Goal: Transaction & Acquisition: Purchase product/service

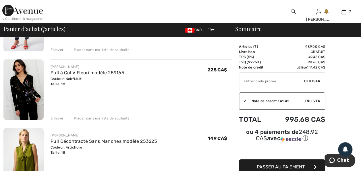
scroll to position [259, 0]
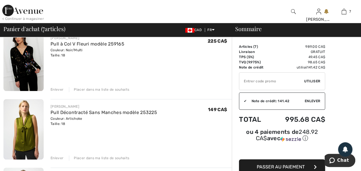
click at [59, 87] on div "Enlever" at bounding box center [57, 89] width 13 height 5
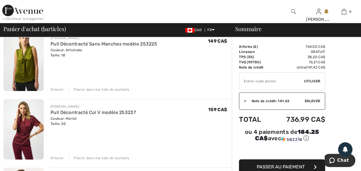
click at [58, 90] on div "Enlever" at bounding box center [57, 89] width 13 height 5
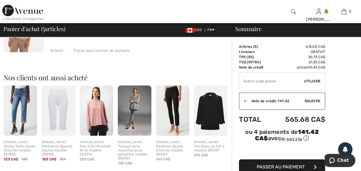
scroll to position [373, 0]
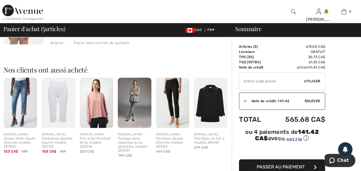
click at [176, 100] on img at bounding box center [172, 103] width 33 height 50
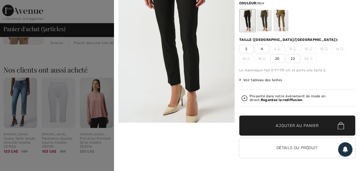
scroll to position [402, 0]
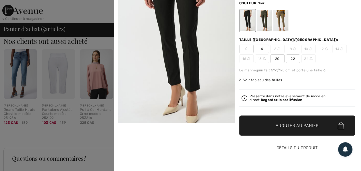
click at [278, 142] on button "Détails du produit" at bounding box center [297, 148] width 116 height 20
click at [302, 145] on button "Détails du produit" at bounding box center [297, 148] width 116 height 20
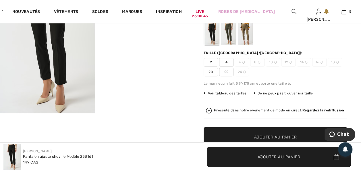
scroll to position [57, 0]
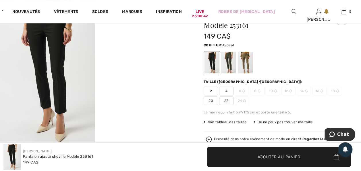
click at [227, 60] on div at bounding box center [228, 63] width 15 height 22
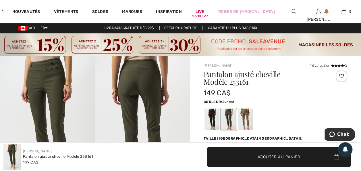
scroll to position [0, 0]
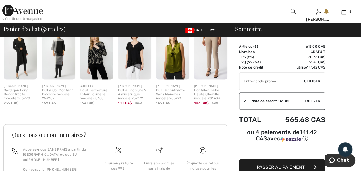
click at [270, 82] on input "TEXT" at bounding box center [271, 80] width 65 height 17
type input "SALEAVENUE"
click at [307, 81] on span "Utiliser" at bounding box center [312, 80] width 16 height 5
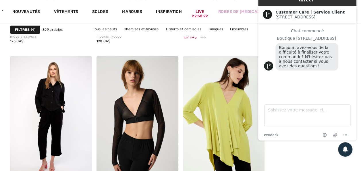
click at [243, 37] on div "109 CA$ 155" at bounding box center [217, 36] width 69 height 5
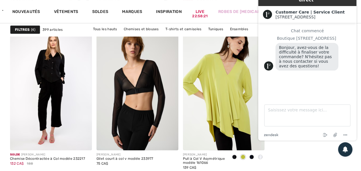
scroll to position [2298, 0]
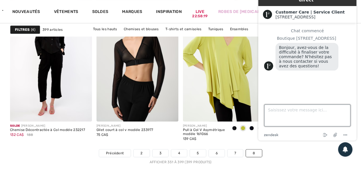
click at [288, 114] on textarea "Saisissez votre message ici..." at bounding box center [307, 115] width 86 height 22
type textarea "N"
type textarea "Bonjour, non merci"
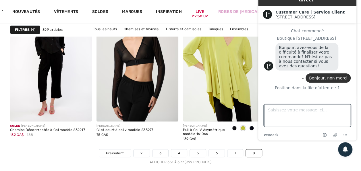
click at [324, 10] on h2 "Customer Care | Service Client" at bounding box center [313, 12] width 76 height 5
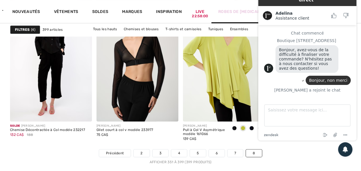
click at [239, 12] on link "Robes de [MEDICAL_DATA]" at bounding box center [246, 12] width 57 height 6
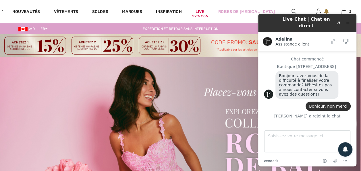
click at [213, 81] on img at bounding box center [180, 143] width 361 height 173
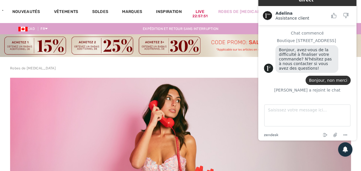
click at [221, 103] on img at bounding box center [180, 131] width 341 height 107
click at [222, 7] on div "Robes de bal" at bounding box center [246, 12] width 70 height 24
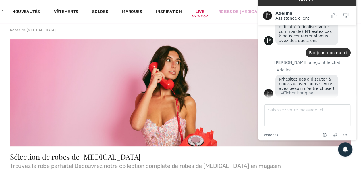
scroll to position [57, 0]
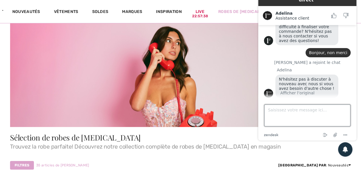
click at [282, 109] on textarea "Saisissez votre message ici..." at bounding box center [307, 115] width 86 height 22
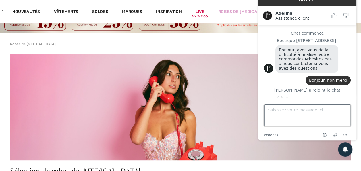
scroll to position [0, 0]
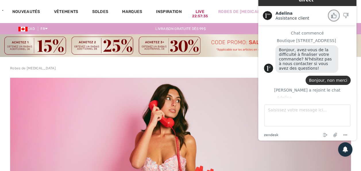
click at [334, 13] on icon "Noter ce chat comme Bon" at bounding box center [333, 15] width 5 height 5
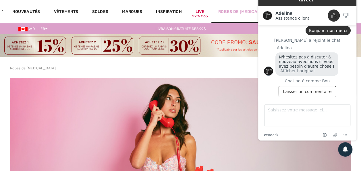
click at [241, 5] on div "Robes de [MEDICAL_DATA]" at bounding box center [246, 12] width 70 height 24
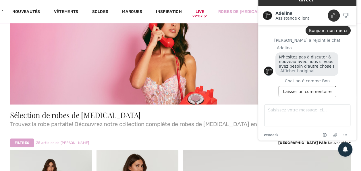
scroll to position [86, 0]
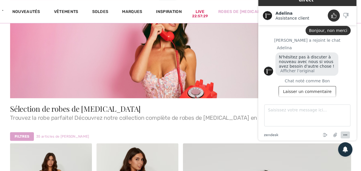
click at [346, 134] on circle "Menu" at bounding box center [345, 134] width 1 height 1
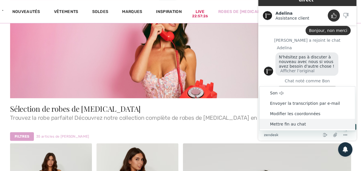
click at [279, 122] on li "Mettre fin au chat" at bounding box center [307, 124] width 95 height 10
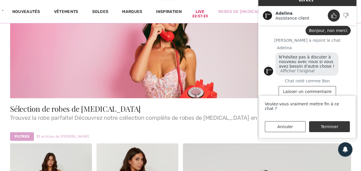
click at [322, 127] on button "Terminer" at bounding box center [329, 126] width 41 height 11
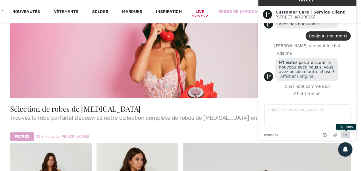
scroll to position [0, 0]
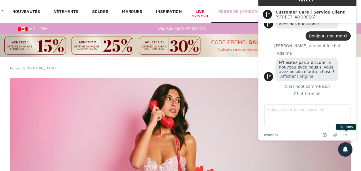
click at [242, 4] on div "Robes de bal" at bounding box center [246, 12] width 70 height 24
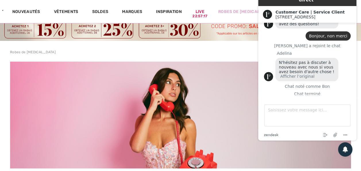
scroll to position [29, 0]
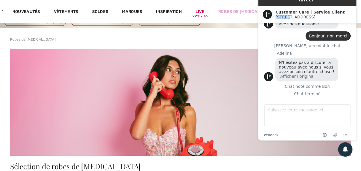
drag, startPoint x: 339, startPoint y: 6, endPoint x: 285, endPoint y: 16, distance: 54.5
click at [285, 16] on div "Customer Care | Service Client 1ère Avenue 1ère Avenue" at bounding box center [307, 14] width 98 height 17
drag, startPoint x: 285, startPoint y: 16, endPoint x: 257, endPoint y: 15, distance: 27.9
click at [257, 15] on div "Live Chat | Chat en direct Created with Sketch. Customer Care | Service Client …" at bounding box center [307, 63] width 107 height 161
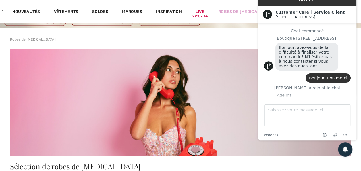
scroll to position [0, 0]
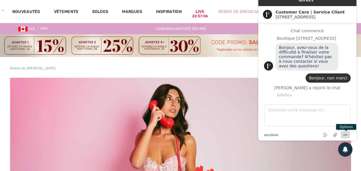
click at [348, 136] on icon "Menu" at bounding box center [345, 134] width 7 height 7
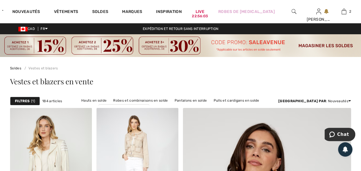
click at [24, 99] on strong "Filtres" at bounding box center [22, 100] width 15 height 5
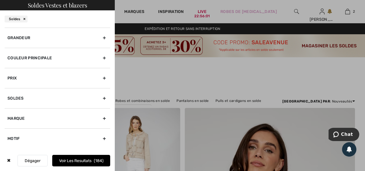
click at [105, 37] on div "Grandeur" at bounding box center [58, 38] width 106 height 20
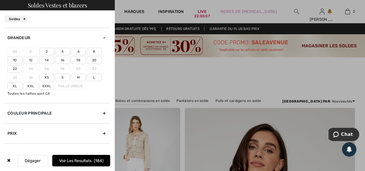
click at [91, 59] on label "20" at bounding box center [94, 59] width 15 height 7
click at [0, 0] on input"] "20" at bounding box center [0, 0] width 0 height 0
click at [80, 60] on label "18" at bounding box center [78, 59] width 15 height 7
click at [0, 0] on input"] "18" at bounding box center [0, 0] width 0 height 0
click at [13, 68] on label "22" at bounding box center [14, 68] width 15 height 7
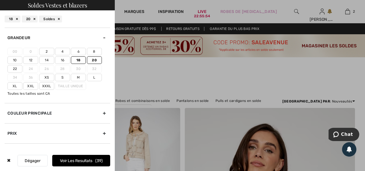
click at [0, 0] on input"] "22" at bounding box center [0, 0] width 0 height 0
click at [48, 84] on label "Xxxl" at bounding box center [46, 85] width 15 height 7
click at [0, 0] on input"] "Xxxl" at bounding box center [0, 0] width 0 height 0
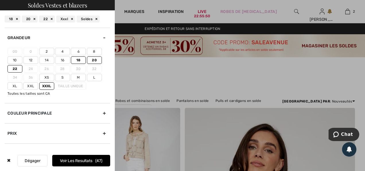
click at [84, 159] on button "Voir les resultats 47" at bounding box center [81, 160] width 58 height 11
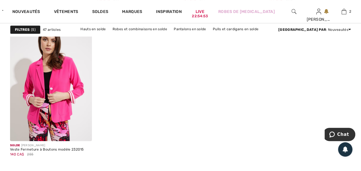
scroll to position [2298, 0]
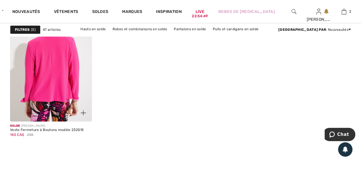
click at [66, 81] on img at bounding box center [51, 60] width 82 height 123
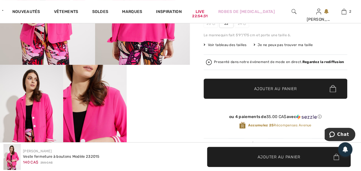
scroll to position [144, 0]
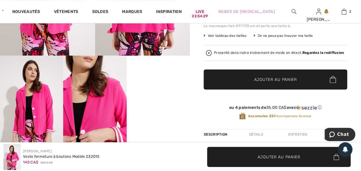
click at [165, 87] on video "Your browser does not support the video tag." at bounding box center [158, 71] width 63 height 32
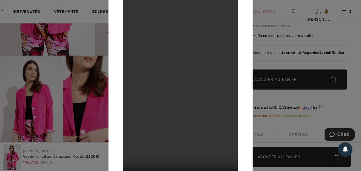
click at [76, 99] on div at bounding box center [180, 85] width 361 height 171
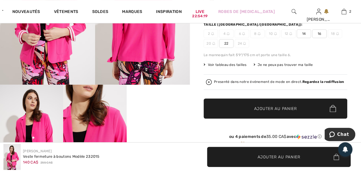
scroll to position [86, 0]
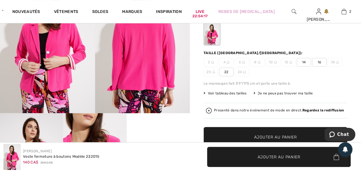
click at [57, 66] on img at bounding box center [47, 42] width 95 height 142
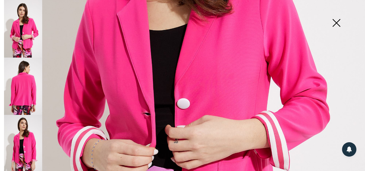
scroll to position [198, 0]
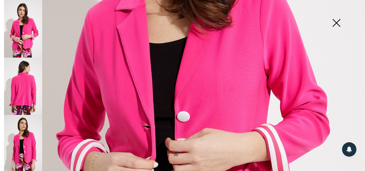
click at [338, 21] on img at bounding box center [336, 24] width 29 height 30
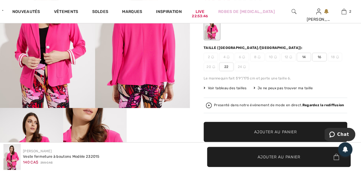
scroll to position [86, 0]
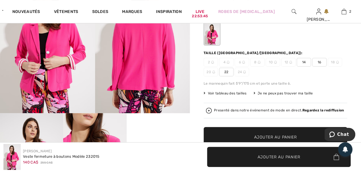
click at [225, 70] on span "22" at bounding box center [226, 72] width 14 height 9
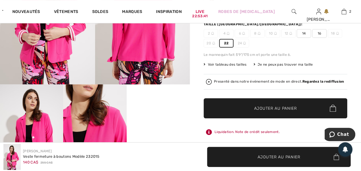
click at [236, 105] on span "✔ Ajouté au panier Ajouter au panier" at bounding box center [276, 108] width 144 height 20
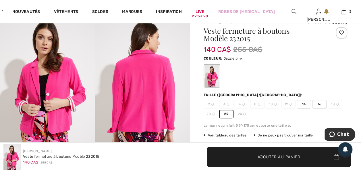
scroll to position [57, 0]
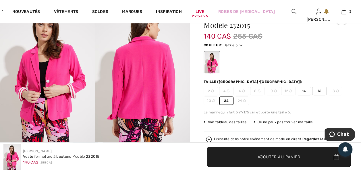
click at [56, 79] on img at bounding box center [47, 70] width 95 height 142
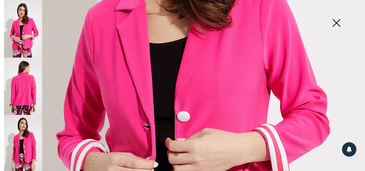
click at [179, 87] on img at bounding box center [182, 76] width 365 height 548
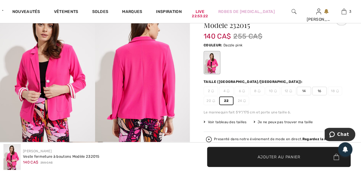
click at [63, 77] on img at bounding box center [47, 70] width 95 height 142
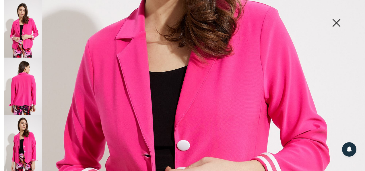
scroll to position [198, 0]
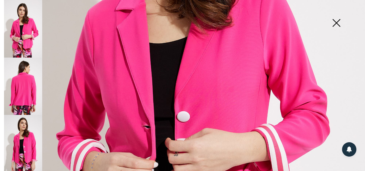
click at [335, 22] on img at bounding box center [336, 24] width 29 height 30
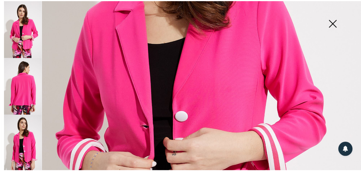
scroll to position [57, 0]
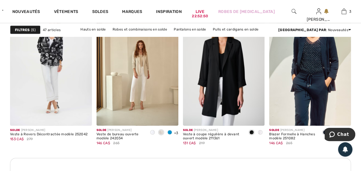
scroll to position [517, 0]
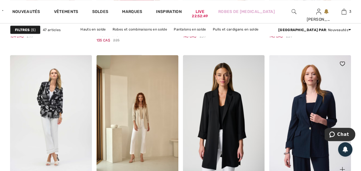
click at [310, 92] on img at bounding box center [310, 116] width 82 height 123
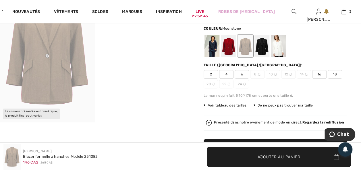
scroll to position [86, 0]
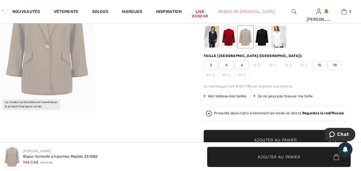
click at [58, 61] on img at bounding box center [47, 42] width 95 height 142
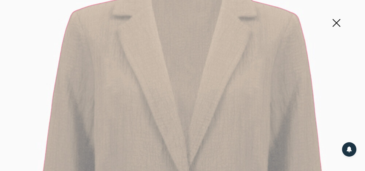
scroll to position [144, 0]
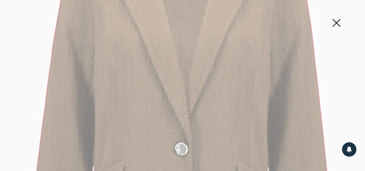
click at [336, 23] on img at bounding box center [336, 24] width 29 height 30
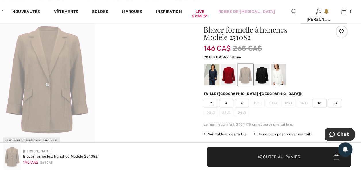
scroll to position [57, 0]
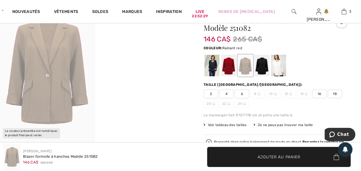
click at [227, 62] on div at bounding box center [228, 66] width 15 height 22
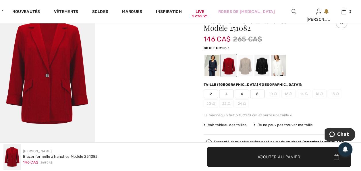
click at [262, 59] on div at bounding box center [261, 66] width 15 height 22
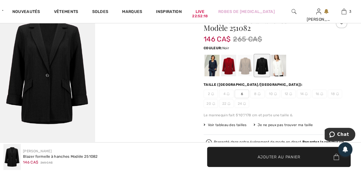
click at [64, 64] on img at bounding box center [47, 70] width 95 height 142
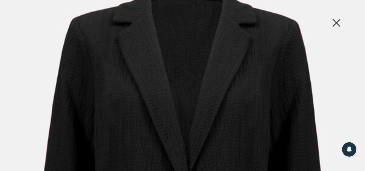
scroll to position [84, 0]
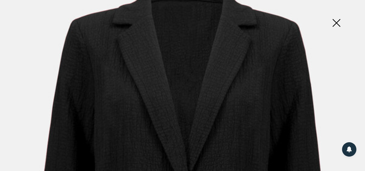
click at [337, 24] on img at bounding box center [336, 24] width 29 height 30
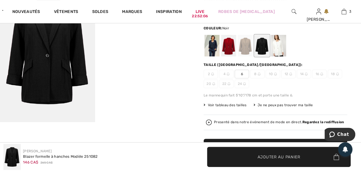
scroll to position [86, 0]
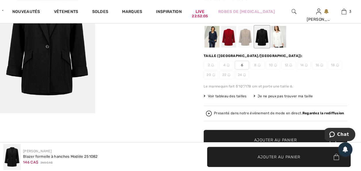
click at [211, 37] on div at bounding box center [212, 37] width 15 height 22
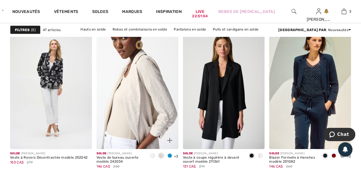
scroll to position [574, 0]
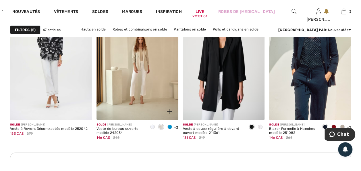
click at [175, 126] on span "+3" at bounding box center [176, 127] width 4 height 4
click at [170, 111] on img at bounding box center [169, 111] width 5 height 5
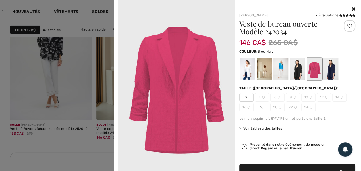
click at [330, 69] on div at bounding box center [330, 69] width 15 height 22
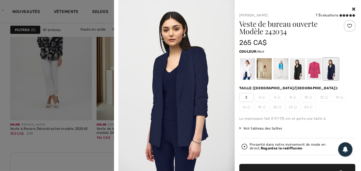
click at [298, 68] on div at bounding box center [297, 69] width 15 height 22
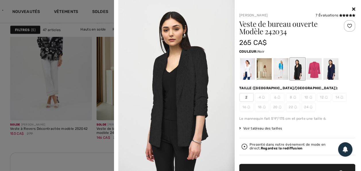
click at [351, 7] on div "[PERSON_NAME] 7 Évaluations 7 Évaluations Veste de bureau ouverte Modèle 242034…" at bounding box center [237, 117] width 242 height 234
click at [352, 8] on icon at bounding box center [353, 9] width 3 height 5
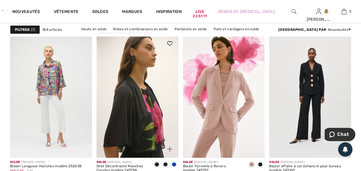
scroll to position [1092, 0]
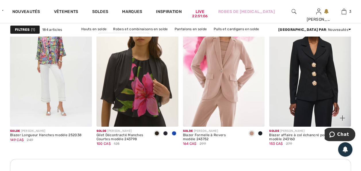
click at [322, 94] on img at bounding box center [310, 65] width 82 height 123
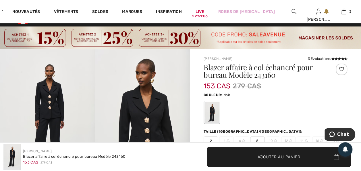
scroll to position [29, 0]
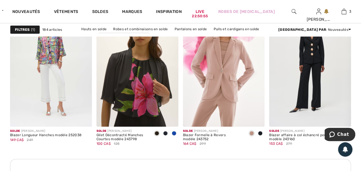
click at [24, 28] on strong "Filtres" at bounding box center [22, 29] width 15 height 5
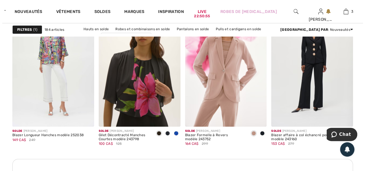
scroll to position [1102, 0]
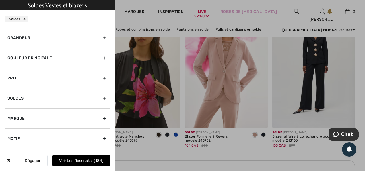
click at [106, 37] on div "Grandeur" at bounding box center [58, 38] width 106 height 20
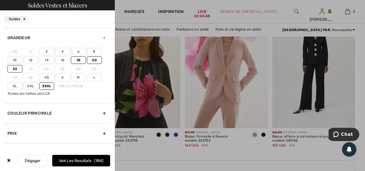
click at [74, 158] on button "Voir les resultats 184" at bounding box center [81, 160] width 58 height 11
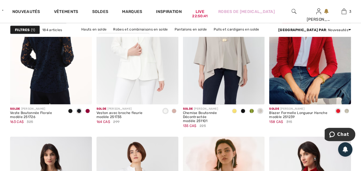
scroll to position [1637, 0]
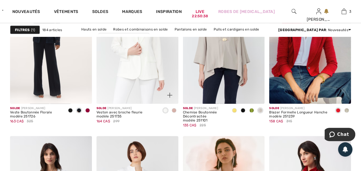
click at [175, 108] on span at bounding box center [174, 110] width 5 height 5
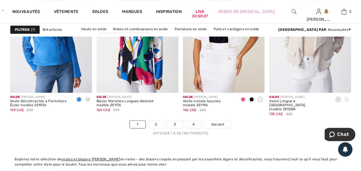
scroll to position [2384, 0]
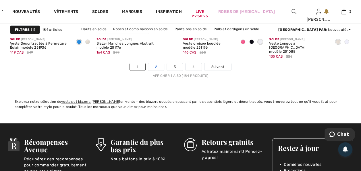
click at [163, 68] on link "2" at bounding box center [156, 66] width 16 height 7
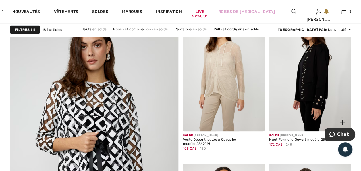
scroll to position [1293, 0]
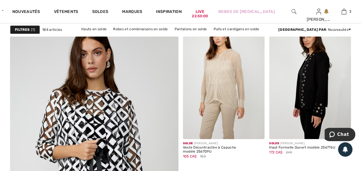
click at [302, 102] on img at bounding box center [310, 77] width 82 height 123
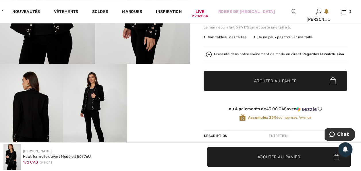
scroll to position [172, 0]
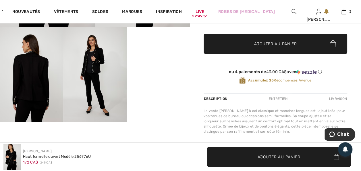
click at [153, 58] on video "Your browser does not support the video tag." at bounding box center [158, 43] width 63 height 32
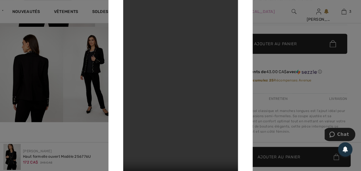
click at [58, 91] on div at bounding box center [180, 85] width 361 height 171
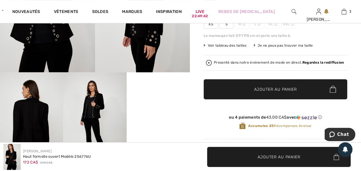
scroll to position [86, 0]
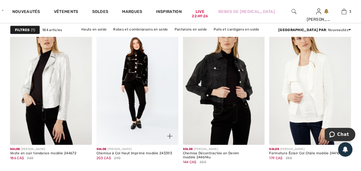
scroll to position [1953, 0]
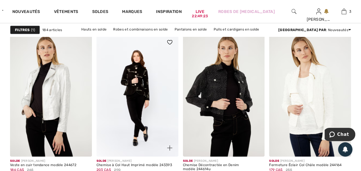
click at [146, 97] on img at bounding box center [138, 95] width 82 height 123
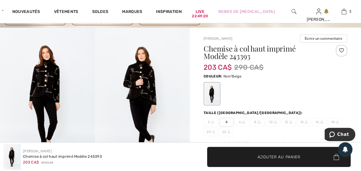
scroll to position [57, 0]
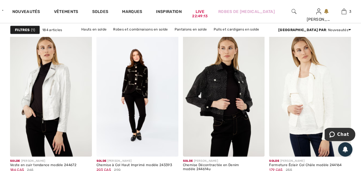
click at [16, 29] on strong "Filtres" at bounding box center [22, 29] width 15 height 5
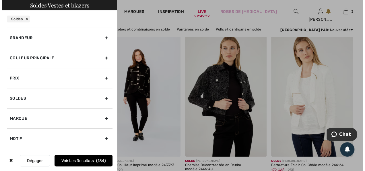
scroll to position [1973, 0]
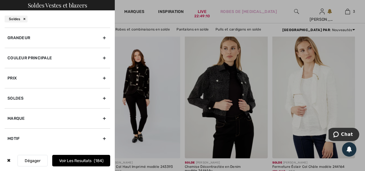
click at [105, 37] on div "Grandeur" at bounding box center [58, 38] width 106 height 20
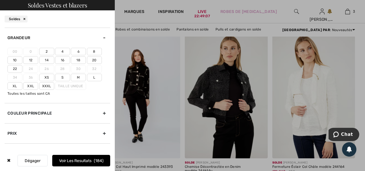
click at [81, 59] on label "18" at bounding box center [78, 59] width 15 height 7
click at [0, 0] on input"] "18" at bounding box center [0, 0] width 0 height 0
click at [94, 60] on label "20" at bounding box center [94, 59] width 15 height 7
click at [0, 0] on input"] "20" at bounding box center [0, 0] width 0 height 0
click at [14, 68] on label "22" at bounding box center [14, 68] width 15 height 7
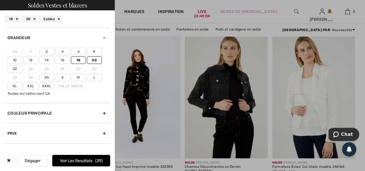
click at [0, 0] on input"] "22" at bounding box center [0, 0] width 0 height 0
click at [34, 84] on label "Xxl" at bounding box center [30, 85] width 15 height 7
click at [0, 0] on input"] "Xxl" at bounding box center [0, 0] width 0 height 0
click at [47, 85] on label "Xxxl" at bounding box center [46, 85] width 15 height 7
click at [0, 0] on input"] "Xxxl" at bounding box center [0, 0] width 0 height 0
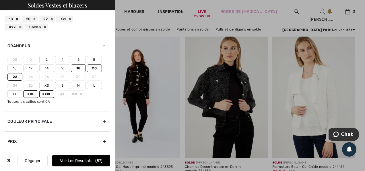
click at [80, 159] on button "Voir les resultats 57" at bounding box center [81, 160] width 58 height 11
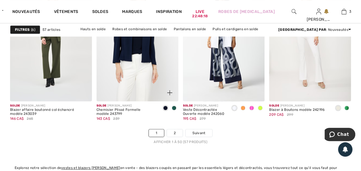
scroll to position [2355, 0]
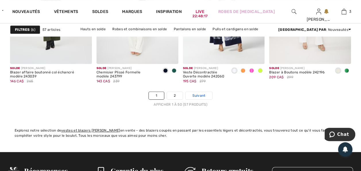
click at [192, 92] on link "Suivant" at bounding box center [199, 95] width 27 height 7
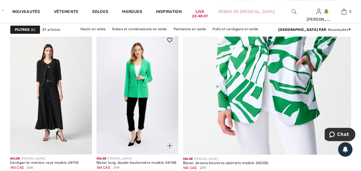
scroll to position [230, 0]
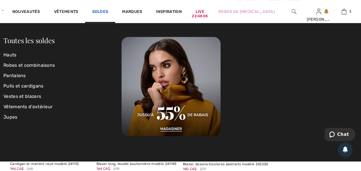
click at [108, 12] on link "Soldes" at bounding box center [100, 12] width 16 height 6
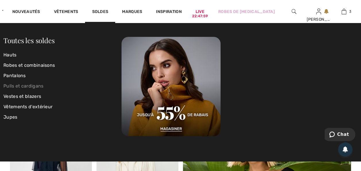
click at [29, 83] on link "Pulls et cardigans" at bounding box center [62, 86] width 118 height 10
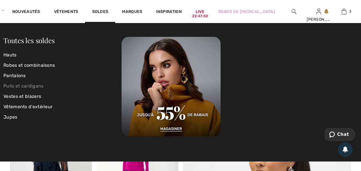
click at [19, 86] on link "Pulls et cardigans" at bounding box center [62, 86] width 118 height 10
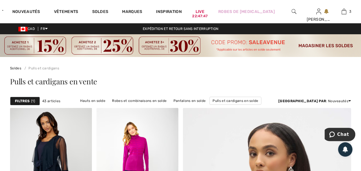
click at [28, 99] on strong "Filtres" at bounding box center [22, 100] width 15 height 5
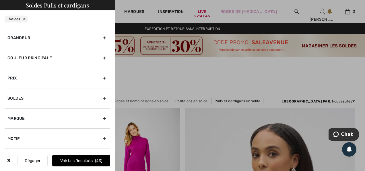
click at [99, 35] on div "Grandeur" at bounding box center [58, 38] width 106 height 20
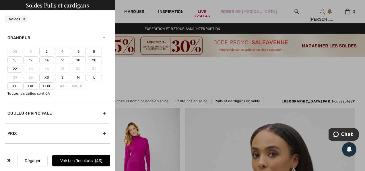
click at [81, 60] on label "18" at bounding box center [78, 59] width 15 height 7
click at [0, 0] on input"] "18" at bounding box center [0, 0] width 0 height 0
click at [94, 60] on label "20" at bounding box center [94, 59] width 15 height 7
click at [0, 0] on input"] "20" at bounding box center [0, 0] width 0 height 0
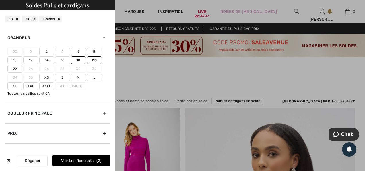
click at [16, 69] on label "22" at bounding box center [14, 68] width 15 height 7
click at [0, 0] on input"] "22" at bounding box center [0, 0] width 0 height 0
click at [30, 86] on label "Xxl" at bounding box center [30, 85] width 15 height 7
click at [0, 0] on input"] "Xxl" at bounding box center [0, 0] width 0 height 0
click at [47, 84] on label "Xxxl" at bounding box center [46, 85] width 15 height 7
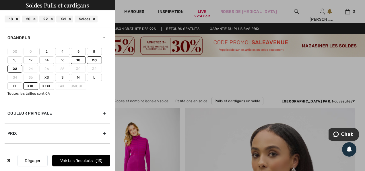
click at [0, 0] on input"] "Xxxl" at bounding box center [0, 0] width 0 height 0
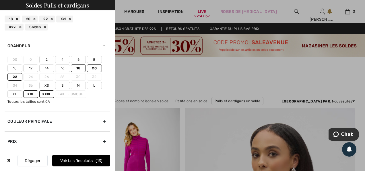
click at [86, 158] on button "Voir les resultats 13" at bounding box center [81, 160] width 58 height 11
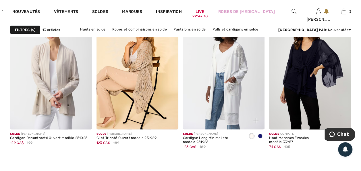
scroll to position [574, 0]
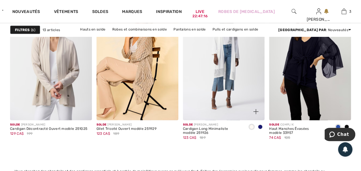
click at [260, 126] on span at bounding box center [260, 126] width 5 height 5
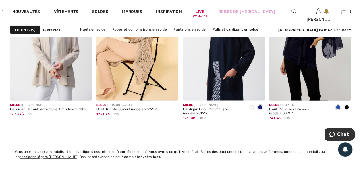
scroll to position [603, 0]
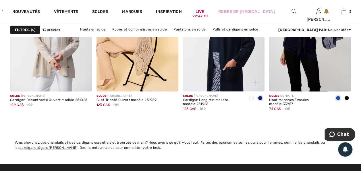
click at [221, 76] on img at bounding box center [224, 30] width 82 height 123
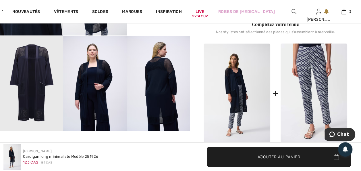
scroll to position [287, 0]
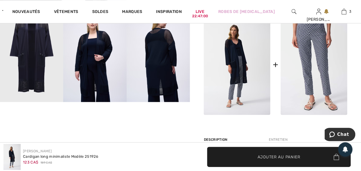
click at [171, 72] on img at bounding box center [158, 54] width 63 height 95
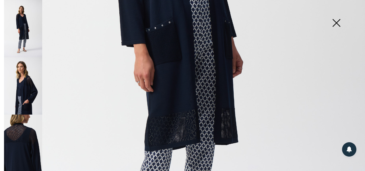
scroll to position [259, 0]
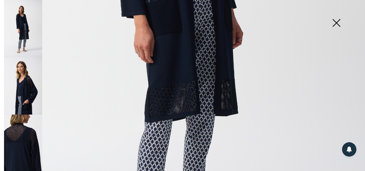
click at [28, 36] on img at bounding box center [23, 28] width 38 height 57
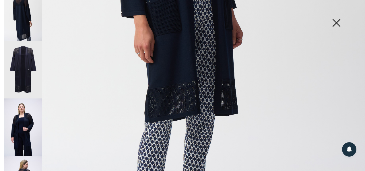
scroll to position [216, 0]
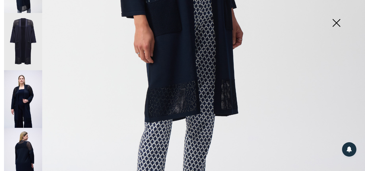
click at [29, 134] on img at bounding box center [23, 156] width 38 height 57
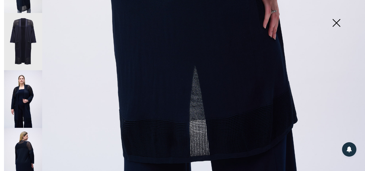
scroll to position [285, 0]
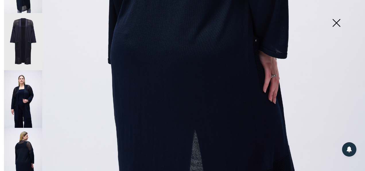
click at [18, 90] on img at bounding box center [23, 98] width 38 height 57
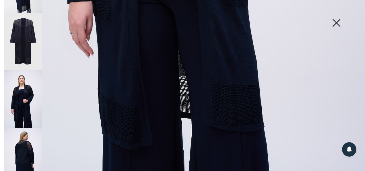
scroll to position [371, 0]
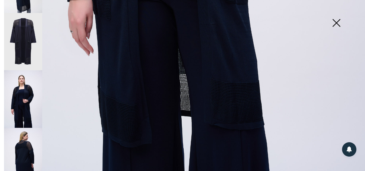
click at [339, 21] on img at bounding box center [336, 24] width 29 height 30
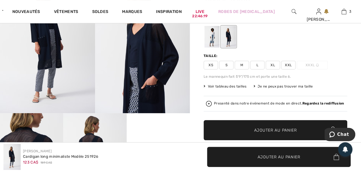
scroll to position [57, 0]
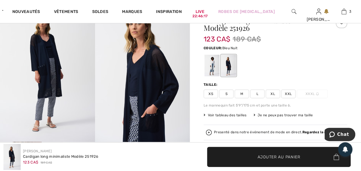
click at [291, 93] on span "XXL" at bounding box center [288, 93] width 14 height 9
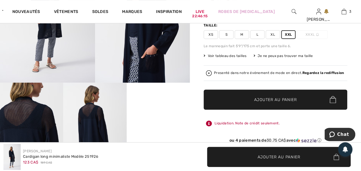
scroll to position [144, 0]
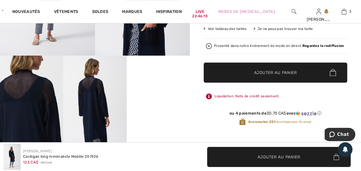
click at [277, 74] on span "Ajouter au panier" at bounding box center [275, 72] width 43 height 6
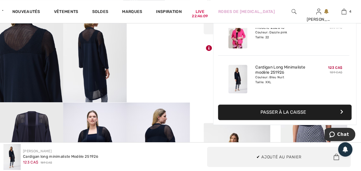
scroll to position [201, 0]
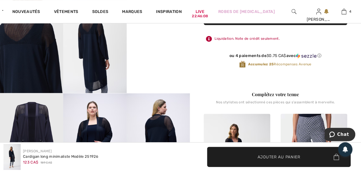
click at [172, 30] on video "Your browser does not support the video tag." at bounding box center [158, 14] width 63 height 32
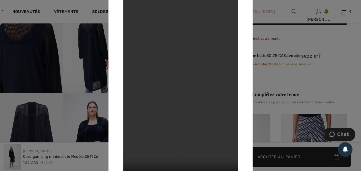
click at [298, 82] on div at bounding box center [180, 85] width 361 height 171
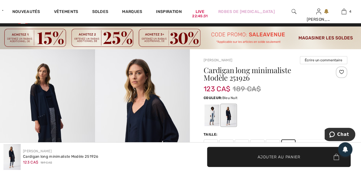
scroll to position [0, 0]
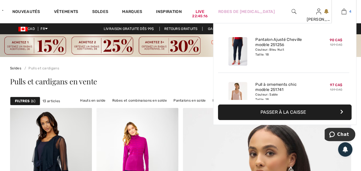
click at [346, 12] on img at bounding box center [344, 11] width 5 height 7
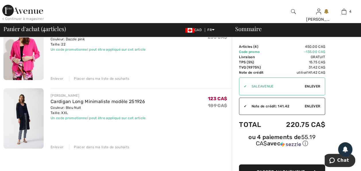
scroll to position [230, 0]
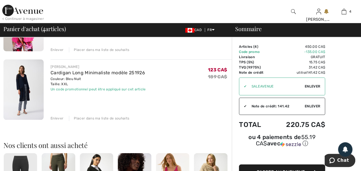
drag, startPoint x: 55, startPoint y: 117, endPoint x: 95, endPoint y: 122, distance: 40.2
click at [55, 117] on div "Enlever" at bounding box center [57, 117] width 13 height 5
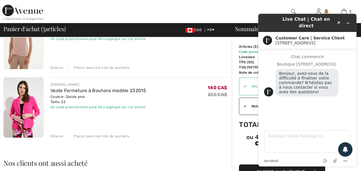
scroll to position [172, 0]
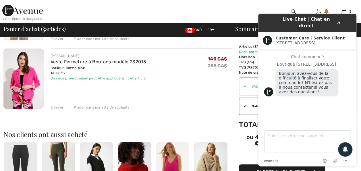
click at [57, 106] on div "Enlever" at bounding box center [57, 107] width 13 height 5
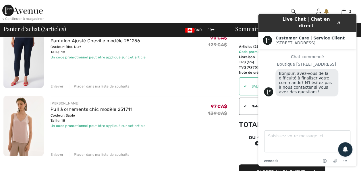
scroll to position [57, 0]
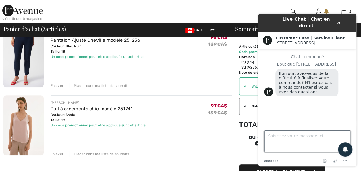
click at [279, 136] on textarea "Saisissez votre message ici..." at bounding box center [307, 141] width 86 height 22
type textarea "Bonjour, le code promotionnel"
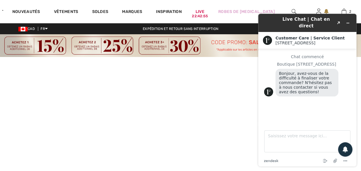
click at [241, 75] on video at bounding box center [180, 147] width 361 height 181
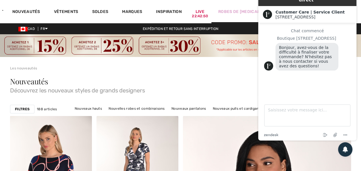
click at [226, 3] on div "Robes de [MEDICAL_DATA]" at bounding box center [246, 12] width 70 height 24
click at [243, 79] on div "Nouveautés Découvrez les nouveaux styles de grands designers" at bounding box center [180, 86] width 341 height 16
click at [262, 23] on main "Chat commencé Boutique [STREET_ADDRESS], avez-vous de la difficulté à finaliser…" at bounding box center [308, 60] width 94 height 75
click at [187, 45] on img at bounding box center [180, 45] width 361 height 23
click at [105, 45] on img at bounding box center [180, 45] width 361 height 23
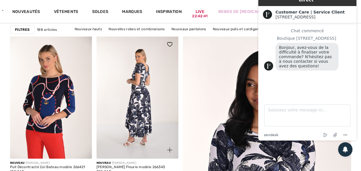
scroll to position [106, 0]
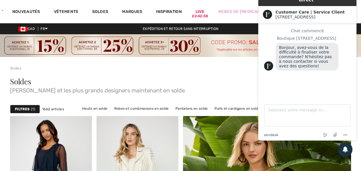
drag, startPoint x: 229, startPoint y: 70, endPoint x: 232, endPoint y: 45, distance: 24.3
click at [231, 65] on div "Soldes" at bounding box center [180, 64] width 341 height 14
click at [229, 46] on img at bounding box center [180, 45] width 361 height 23
click at [246, 41] on img at bounding box center [180, 45] width 361 height 23
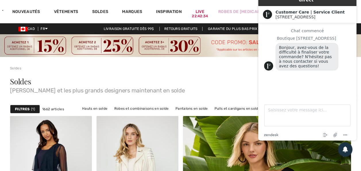
click at [246, 41] on img at bounding box center [180, 45] width 361 height 23
click at [244, 49] on img at bounding box center [180, 45] width 361 height 23
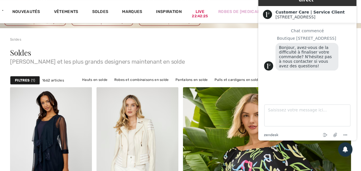
click at [224, 67] on div "Soldes Joseph Ribkoff et les plus grands designers maintenant en solde" at bounding box center [180, 58] width 341 height 32
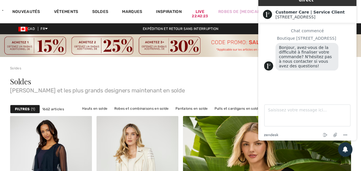
click at [47, 46] on img at bounding box center [180, 45] width 361 height 23
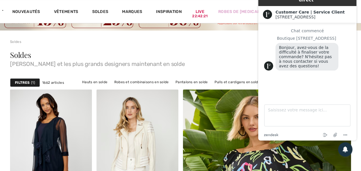
scroll to position [85, 0]
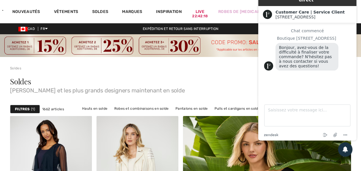
click at [198, 82] on div "Soldes [PERSON_NAME] et les plus grands designers maintenant en solde" at bounding box center [180, 86] width 341 height 16
click at [97, 47] on img at bounding box center [180, 45] width 361 height 23
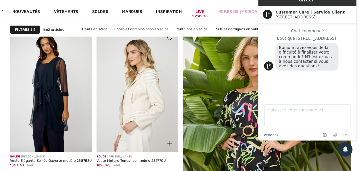
scroll to position [144, 0]
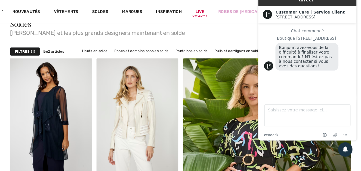
scroll to position [207, 0]
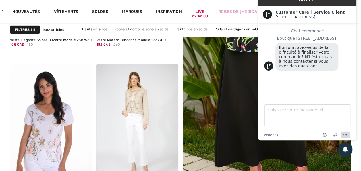
click at [345, 133] on icon "Menu" at bounding box center [345, 134] width 7 height 7
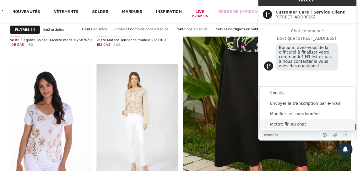
click at [300, 124] on li "Mettre fin au chat" at bounding box center [307, 124] width 95 height 10
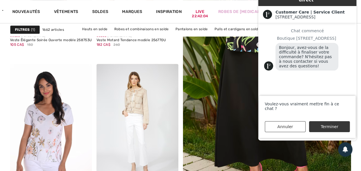
click at [332, 124] on button "Terminer" at bounding box center [329, 126] width 41 height 11
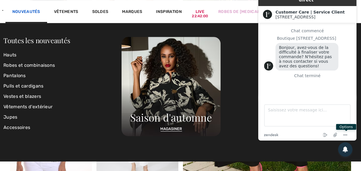
click at [40, 10] on link "Nouveautés" at bounding box center [26, 12] width 28 height 6
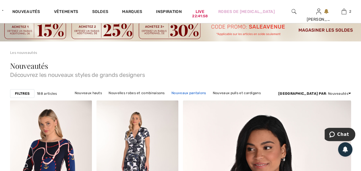
scroll to position [29, 0]
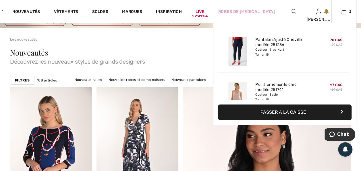
click at [314, 47] on div "90 CA$ 129 CA$" at bounding box center [329, 51] width 30 height 33
drag, startPoint x: 287, startPoint y: 110, endPoint x: 238, endPoint y: 106, distance: 49.0
click at [287, 110] on button "Passer à la caisse" at bounding box center [285, 112] width 134 height 16
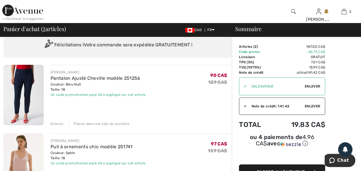
scroll to position [29, 0]
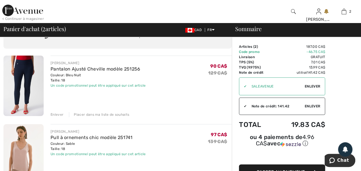
click at [307, 106] on span "Enlever" at bounding box center [313, 105] width 16 height 5
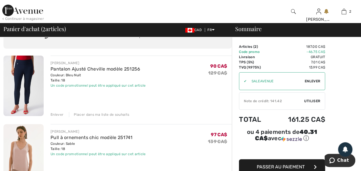
click at [307, 99] on span "Utiliser" at bounding box center [312, 100] width 16 height 5
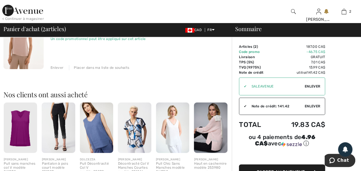
scroll to position [172, 0]
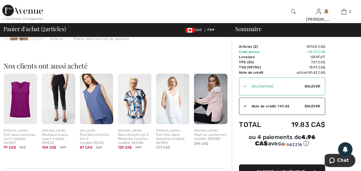
click at [20, 105] on img at bounding box center [20, 99] width 33 height 50
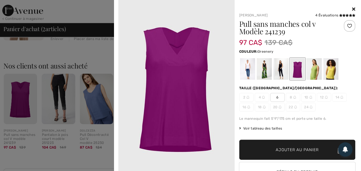
click at [314, 73] on div at bounding box center [313, 69] width 15 height 22
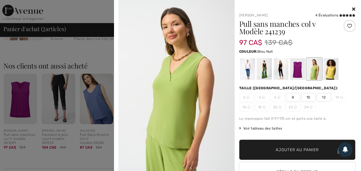
click at [280, 68] on div at bounding box center [280, 69] width 15 height 22
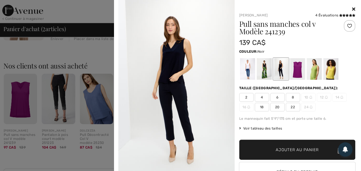
click at [264, 70] on div at bounding box center [264, 69] width 15 height 22
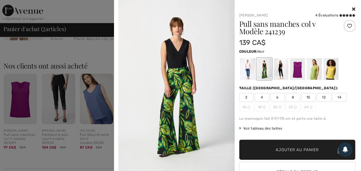
click at [352, 8] on icon at bounding box center [353, 9] width 3 height 5
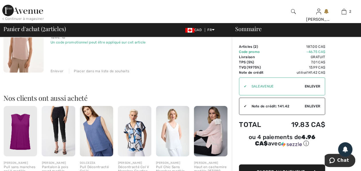
scroll to position [115, 0]
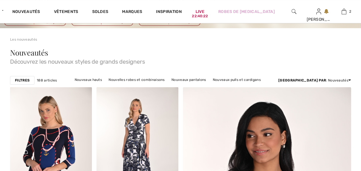
scroll to position [29, 0]
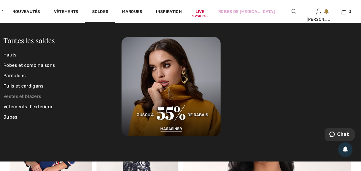
click at [26, 94] on link "Vestes et blazers" at bounding box center [62, 96] width 118 height 10
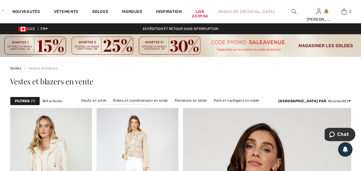
click at [21, 100] on strong "Filtres" at bounding box center [22, 100] width 15 height 5
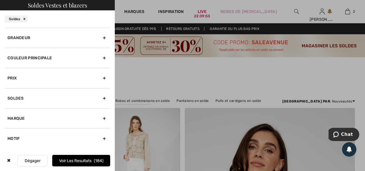
click at [105, 38] on div "Grandeur" at bounding box center [58, 38] width 106 height 20
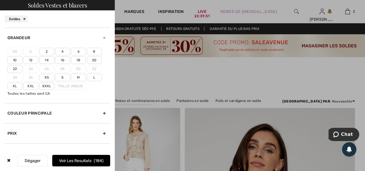
click at [15, 68] on label "22" at bounding box center [14, 68] width 15 height 7
click at [0, 0] on input"] "22" at bounding box center [0, 0] width 0 height 0
click at [69, 160] on button "Voir les resultats 25" at bounding box center [81, 160] width 58 height 11
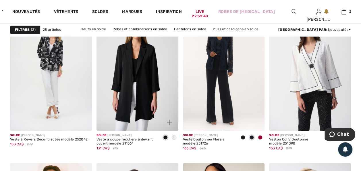
scroll to position [402, 0]
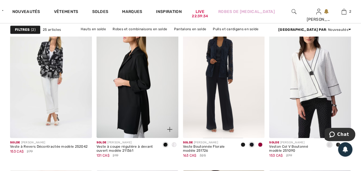
click at [119, 115] on img at bounding box center [138, 76] width 82 height 123
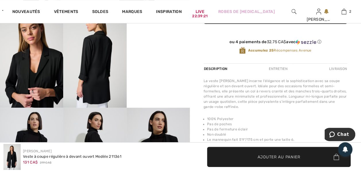
scroll to position [172, 0]
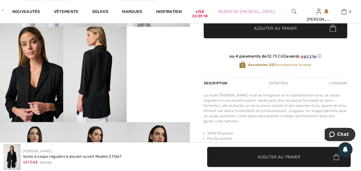
click at [51, 95] on img at bounding box center [31, 74] width 63 height 95
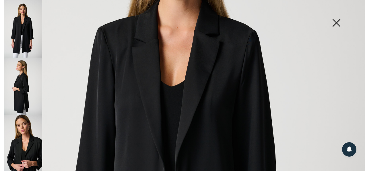
scroll to position [141, 0]
click at [335, 24] on img at bounding box center [336, 24] width 29 height 30
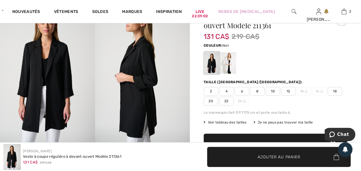
scroll to position [57, 0]
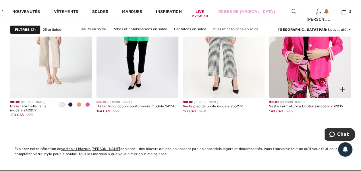
scroll to position [1092, 0]
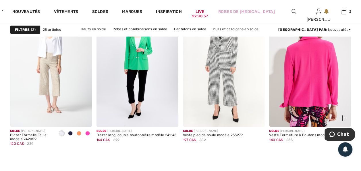
click at [328, 98] on img at bounding box center [310, 65] width 82 height 123
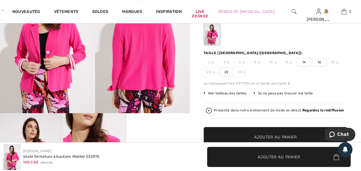
scroll to position [86, 0]
drag, startPoint x: 228, startPoint y: 71, endPoint x: 230, endPoint y: 83, distance: 12.2
click at [228, 72] on span "22" at bounding box center [226, 72] width 14 height 9
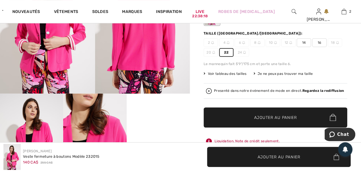
scroll to position [115, 0]
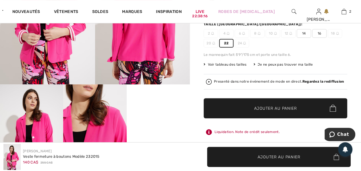
click at [259, 104] on span "✔ Ajouté au panier Ajouter au panier" at bounding box center [276, 108] width 144 height 20
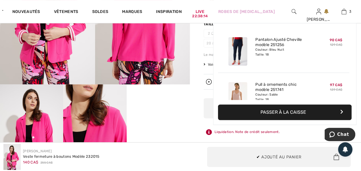
scroll to position [62, 0]
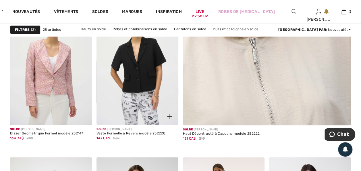
scroll to position [259, 0]
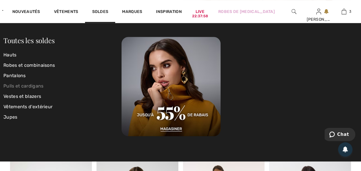
click at [38, 85] on link "Pulls et cardigans" at bounding box center [62, 86] width 118 height 10
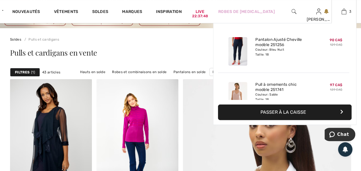
click at [273, 112] on button "Passer à la caisse" at bounding box center [285, 112] width 134 height 16
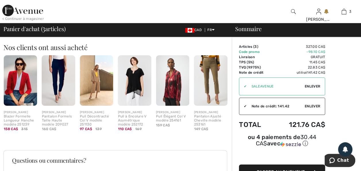
scroll to position [257, 0]
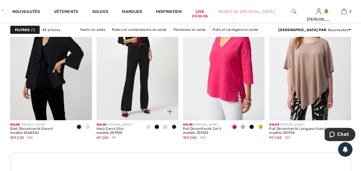
scroll to position [546, 0]
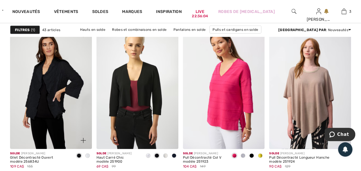
click at [71, 70] on img at bounding box center [51, 87] width 82 height 123
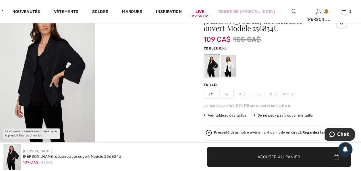
scroll to position [57, 0]
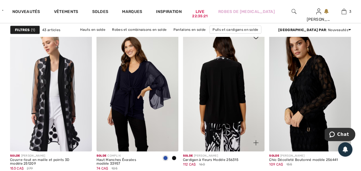
scroll to position [919, 0]
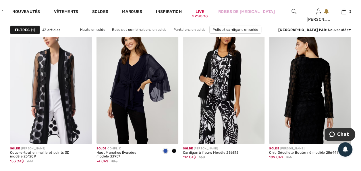
click at [287, 98] on img at bounding box center [310, 82] width 82 height 123
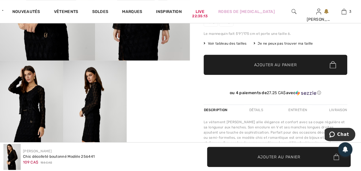
scroll to position [172, 0]
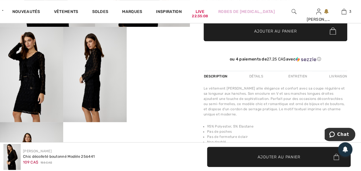
click at [42, 71] on img at bounding box center [31, 74] width 63 height 95
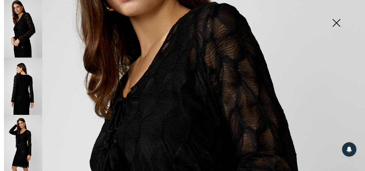
scroll to position [115, 0]
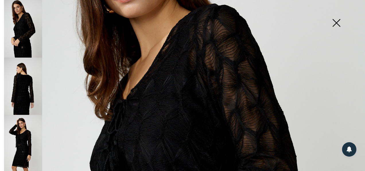
click at [29, 86] on img at bounding box center [23, 85] width 38 height 57
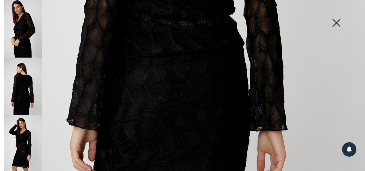
scroll to position [287, 0]
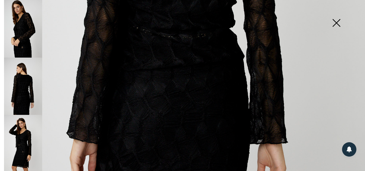
click at [32, 30] on img at bounding box center [23, 28] width 38 height 57
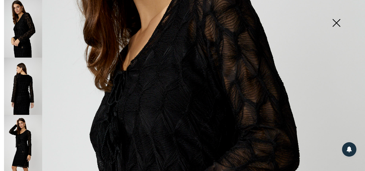
scroll to position [115, 0]
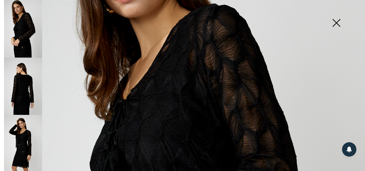
click at [336, 24] on img at bounding box center [336, 24] width 29 height 30
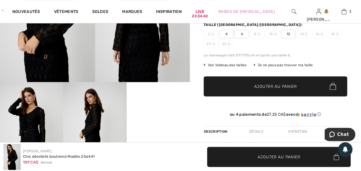
scroll to position [144, 0]
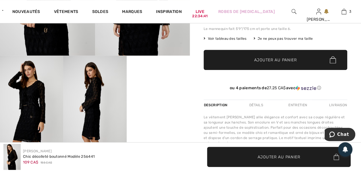
click at [162, 87] on video "Your browser does not support the video tag." at bounding box center [158, 71] width 63 height 32
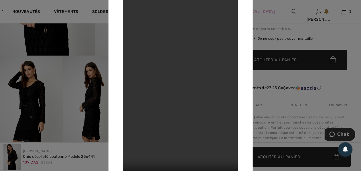
click at [91, 43] on div at bounding box center [180, 85] width 361 height 171
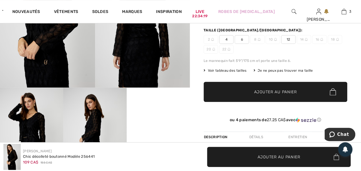
scroll to position [57, 0]
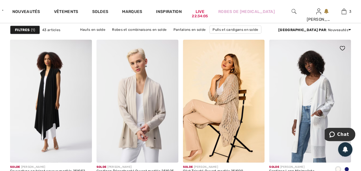
scroll to position [747, 0]
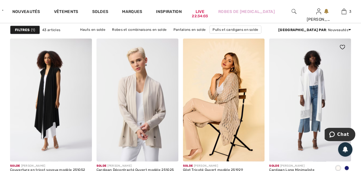
click at [346, 167] on span at bounding box center [346, 167] width 5 height 5
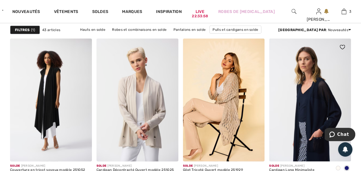
click at [306, 104] on img at bounding box center [310, 99] width 82 height 123
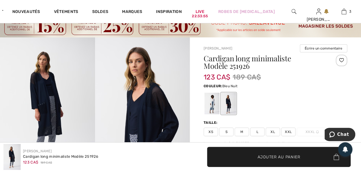
scroll to position [29, 0]
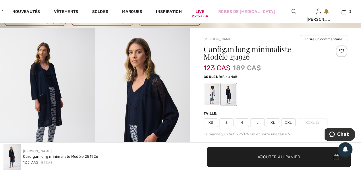
click at [288, 121] on span "XXL" at bounding box center [288, 122] width 14 height 9
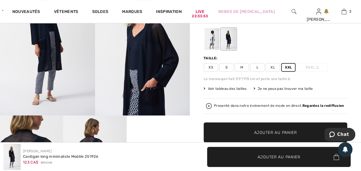
scroll to position [86, 0]
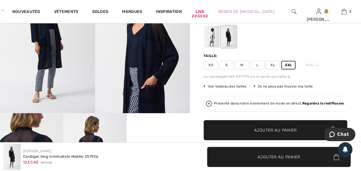
click at [252, 125] on span "✔ Ajouté au panier Ajouter au panier" at bounding box center [276, 130] width 144 height 20
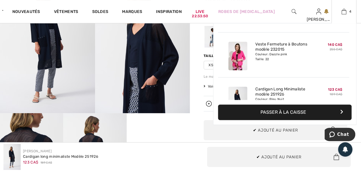
scroll to position [107, 0]
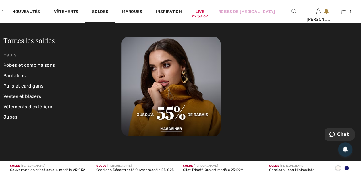
click at [12, 56] on link "Hauts" at bounding box center [62, 55] width 118 height 10
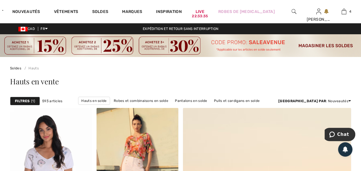
click at [21, 100] on strong "Filtres" at bounding box center [22, 100] width 15 height 5
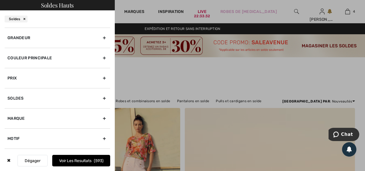
click at [99, 37] on div "Grandeur" at bounding box center [58, 38] width 106 height 20
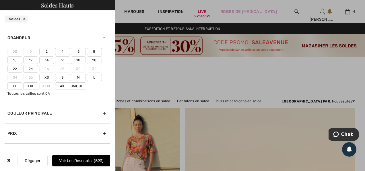
click at [79, 59] on label "18" at bounding box center [78, 59] width 15 height 7
click at [0, 0] on input"] "18" at bounding box center [0, 0] width 0 height 0
click at [93, 59] on label "20" at bounding box center [94, 59] width 15 height 7
click at [0, 0] on input"] "20" at bounding box center [0, 0] width 0 height 0
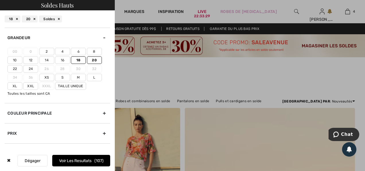
click at [13, 67] on label "22" at bounding box center [14, 68] width 15 height 7
click at [0, 0] on input"] "22" at bounding box center [0, 0] width 0 height 0
click at [30, 86] on label "Xxl" at bounding box center [30, 85] width 15 height 7
click at [0, 0] on input"] "Xxl" at bounding box center [0, 0] width 0 height 0
click at [74, 160] on button "Voir les resultats 155" at bounding box center [81, 160] width 58 height 11
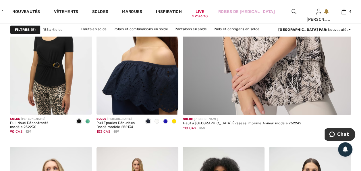
scroll to position [259, 0]
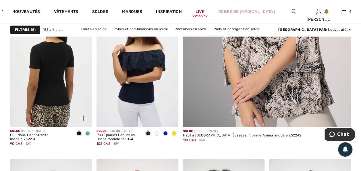
click at [71, 70] on img at bounding box center [51, 65] width 82 height 123
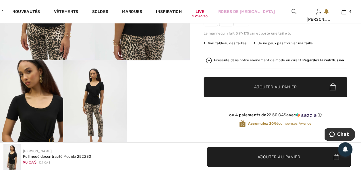
scroll to position [172, 0]
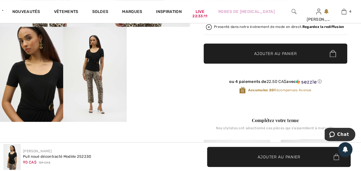
click at [159, 58] on video "Your browser does not support the video tag." at bounding box center [158, 43] width 63 height 32
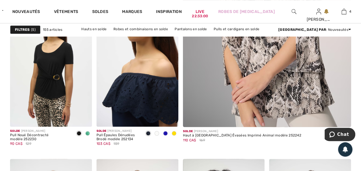
scroll to position [259, 0]
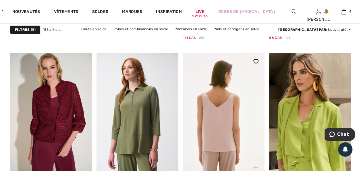
scroll to position [1557, 0]
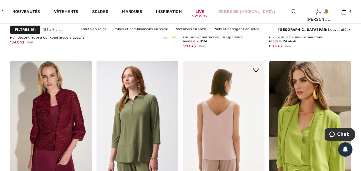
click at [229, 134] on img at bounding box center [224, 122] width 82 height 123
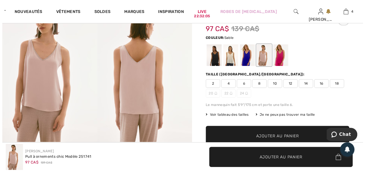
scroll to position [29, 0]
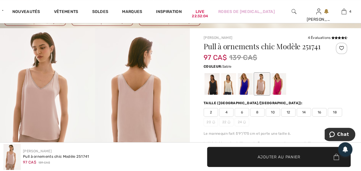
click at [69, 97] on img at bounding box center [47, 99] width 95 height 142
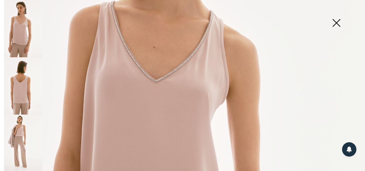
scroll to position [144, 0]
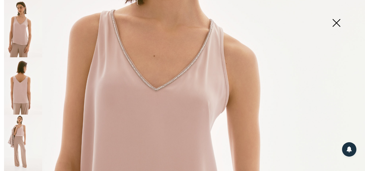
click at [26, 88] on img at bounding box center [23, 85] width 38 height 57
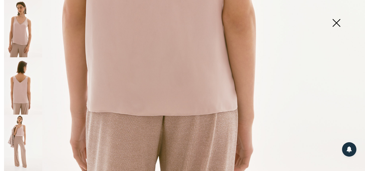
scroll to position [345, 0]
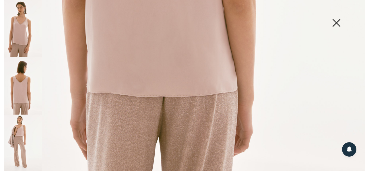
click at [27, 129] on img at bounding box center [23, 142] width 38 height 57
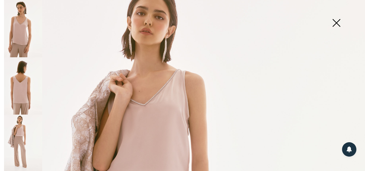
scroll to position [0, 0]
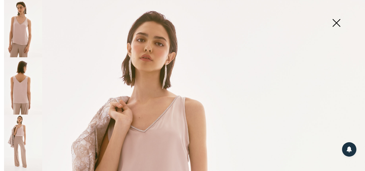
click at [25, 24] on img at bounding box center [23, 28] width 38 height 57
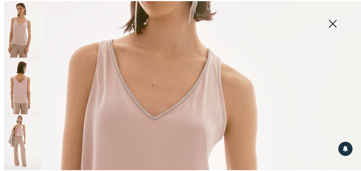
scroll to position [144, 0]
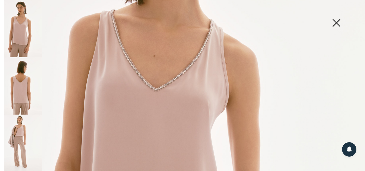
click at [338, 22] on img at bounding box center [336, 24] width 29 height 30
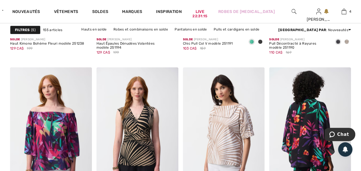
scroll to position [2103, 0]
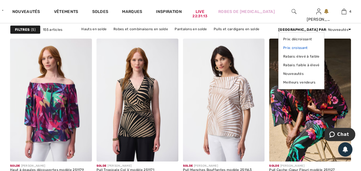
click at [320, 48] on link "Prix: croissant" at bounding box center [301, 47] width 36 height 9
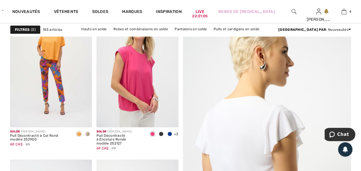
scroll to position [115, 0]
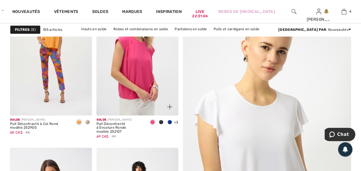
click at [163, 123] on div at bounding box center [161, 121] width 9 height 9
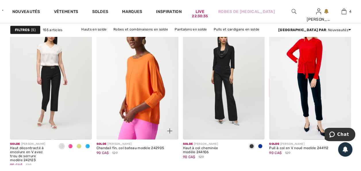
scroll to position [776, 0]
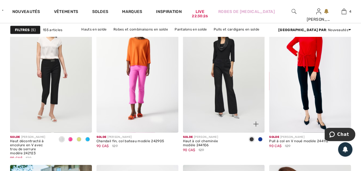
click at [260, 137] on span at bounding box center [260, 139] width 5 height 5
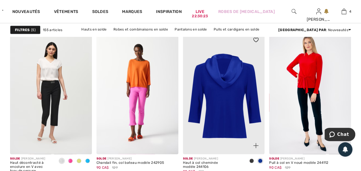
scroll to position [747, 0]
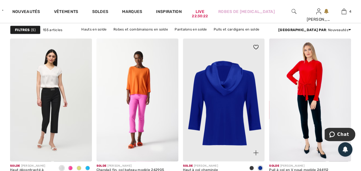
click at [222, 121] on img at bounding box center [224, 99] width 82 height 123
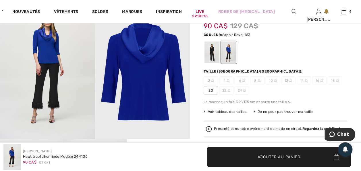
scroll to position [57, 0]
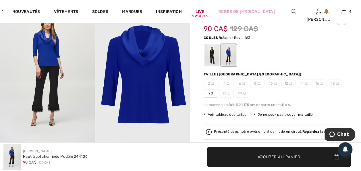
click at [65, 79] on img at bounding box center [47, 70] width 95 height 142
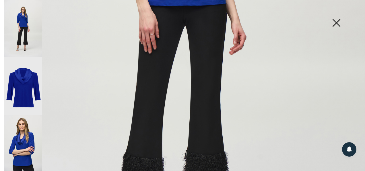
scroll to position [287, 0]
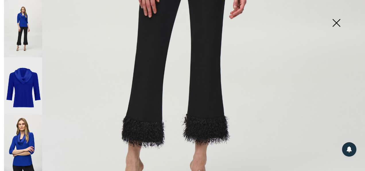
click at [338, 24] on img at bounding box center [336, 24] width 29 height 30
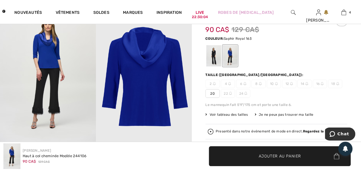
scroll to position [57, 0]
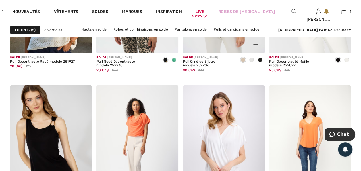
scroll to position [977, 0]
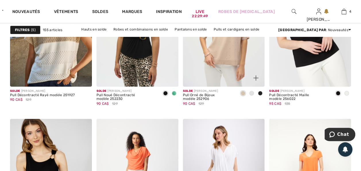
click at [259, 91] on span at bounding box center [260, 93] width 5 height 5
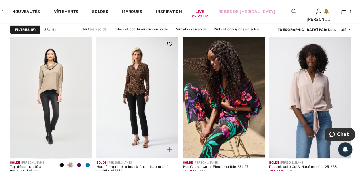
scroll to position [2269, 0]
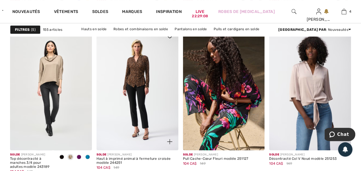
click at [155, 102] on img at bounding box center [138, 88] width 82 height 123
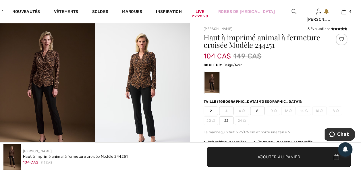
scroll to position [29, 0]
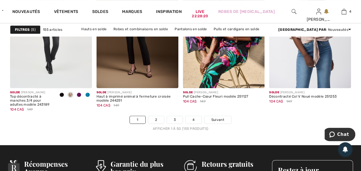
scroll to position [2327, 0]
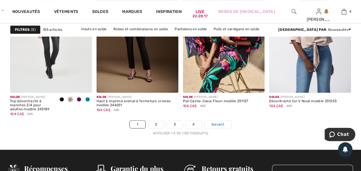
click at [220, 122] on span "Suivant" at bounding box center [217, 124] width 13 height 5
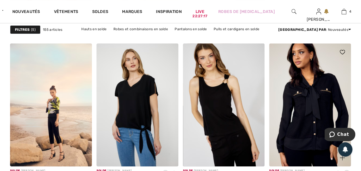
scroll to position [2269, 0]
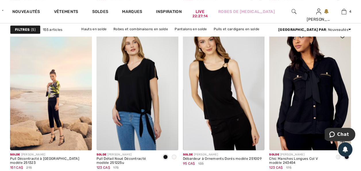
click at [301, 110] on img at bounding box center [310, 88] width 82 height 123
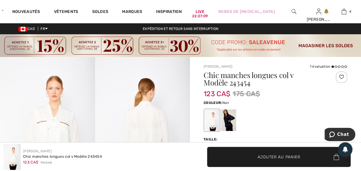
click at [230, 119] on div at bounding box center [228, 120] width 15 height 22
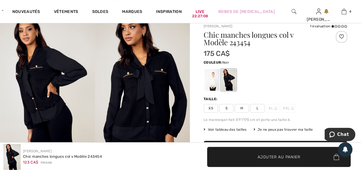
scroll to position [57, 0]
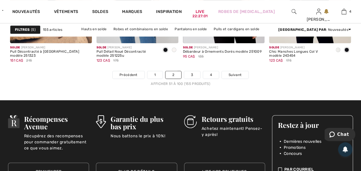
scroll to position [2355, 0]
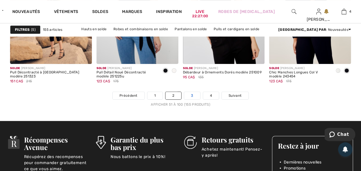
click at [190, 92] on link "3" at bounding box center [192, 95] width 16 height 7
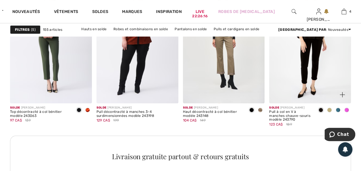
scroll to position [1120, 0]
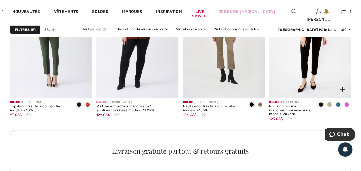
click at [338, 105] on span at bounding box center [338, 104] width 5 height 5
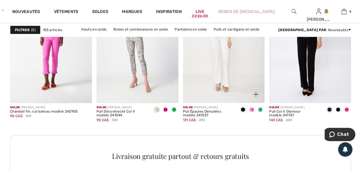
scroll to position [1781, 0]
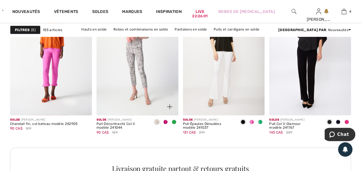
click at [174, 121] on span at bounding box center [174, 121] width 5 height 5
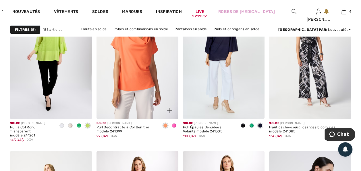
scroll to position [2154, 0]
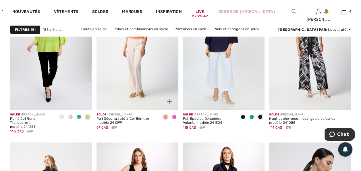
click at [173, 114] on span at bounding box center [174, 116] width 5 height 5
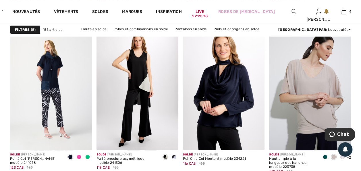
scroll to position [2298, 0]
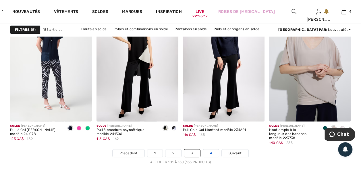
click at [206, 150] on link "4" at bounding box center [211, 152] width 16 height 7
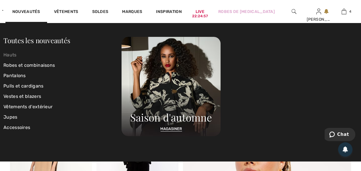
click at [14, 54] on link "Hauts" at bounding box center [62, 55] width 118 height 10
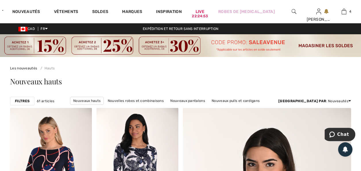
click at [23, 102] on strong "Filtres" at bounding box center [22, 100] width 15 height 5
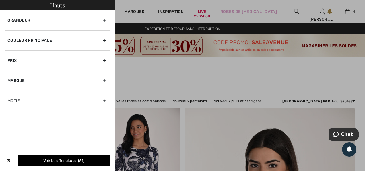
click at [104, 20] on div "Grandeur" at bounding box center [58, 20] width 106 height 20
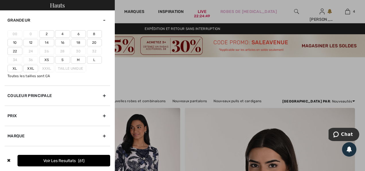
click at [82, 43] on label "18" at bounding box center [78, 42] width 15 height 7
click at [0, 0] on input"] "18" at bounding box center [0, 0] width 0 height 0
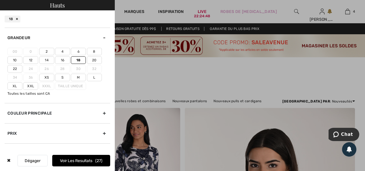
click at [94, 59] on label "20" at bounding box center [94, 59] width 15 height 7
click at [0, 0] on input"] "20" at bounding box center [0, 0] width 0 height 0
click at [30, 87] on label "Xxl" at bounding box center [30, 85] width 15 height 7
click at [0, 0] on input"] "Xxl" at bounding box center [0, 0] width 0 height 0
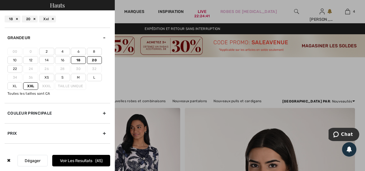
drag, startPoint x: 70, startPoint y: 157, endPoint x: 69, endPoint y: 152, distance: 4.6
click at [69, 155] on button "Voir les resultats 45" at bounding box center [81, 160] width 58 height 11
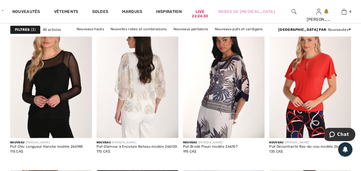
scroll to position [287, 0]
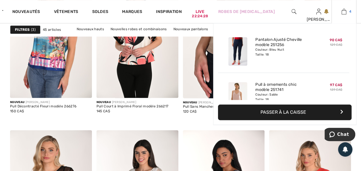
click at [344, 10] on img at bounding box center [344, 11] width 5 height 7
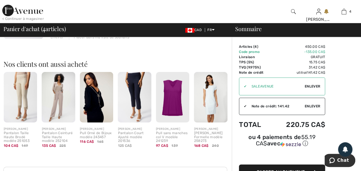
scroll to position [316, 0]
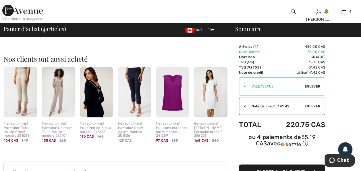
click at [91, 90] on img at bounding box center [96, 92] width 33 height 50
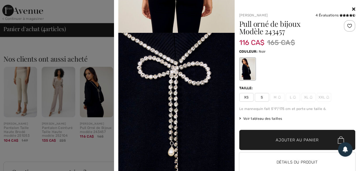
scroll to position [373, 0]
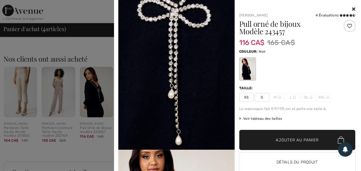
click at [352, 8] on icon at bounding box center [353, 9] width 3 height 5
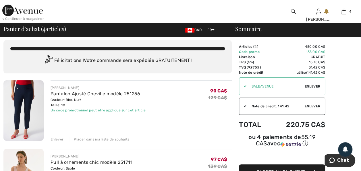
scroll to position [0, 0]
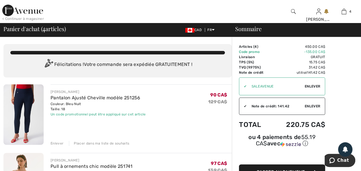
click at [53, 142] on div "Enlever" at bounding box center [57, 142] width 13 height 5
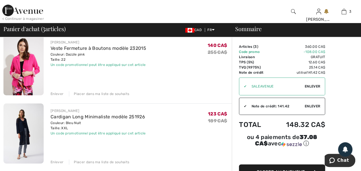
scroll to position [86, 0]
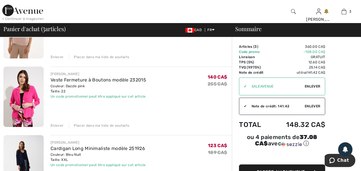
click at [25, 95] on img at bounding box center [23, 96] width 40 height 60
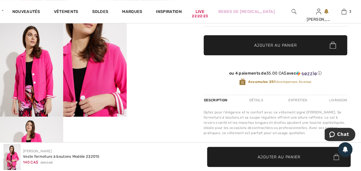
scroll to position [172, 0]
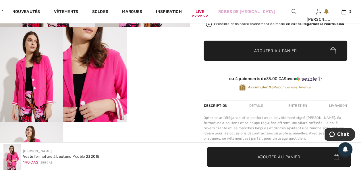
click at [169, 58] on video "Your browser does not support the video tag." at bounding box center [158, 43] width 63 height 32
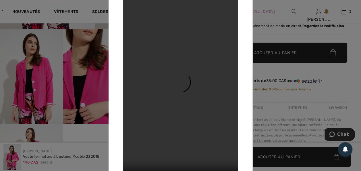
scroll to position [144, 0]
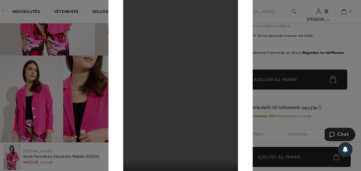
click at [78, 112] on div at bounding box center [180, 85] width 361 height 171
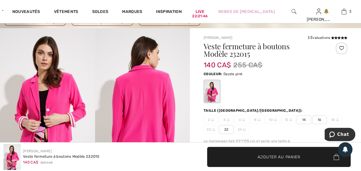
scroll to position [0, 0]
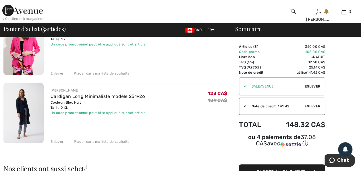
scroll to position [144, 0]
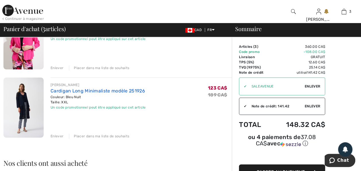
click at [56, 90] on link "Cardigan Long Minimaliste modèle 251926" at bounding box center [98, 90] width 95 height 5
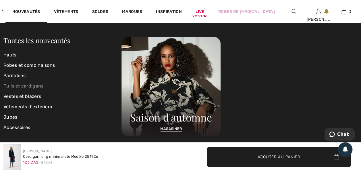
drag, startPoint x: 21, startPoint y: 86, endPoint x: 45, endPoint y: 79, distance: 24.7
click at [21, 85] on link "Pulls et cardigans" at bounding box center [62, 86] width 118 height 10
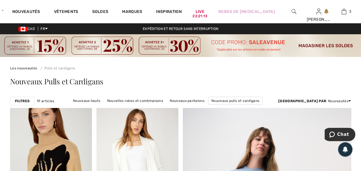
click at [22, 100] on strong "Filtres" at bounding box center [22, 100] width 15 height 5
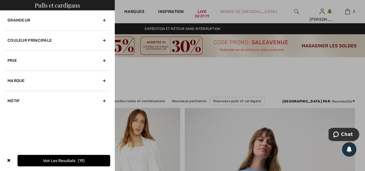
click at [104, 20] on div "Grandeur" at bounding box center [58, 20] width 106 height 20
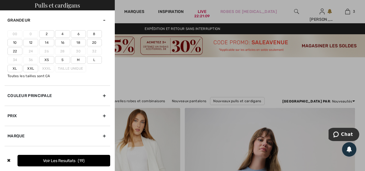
click at [83, 42] on label "18" at bounding box center [78, 42] width 15 height 7
click at [0, 0] on input"] "18" at bounding box center [0, 0] width 0 height 0
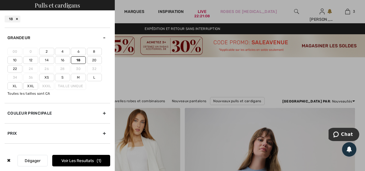
click at [92, 57] on label "20" at bounding box center [94, 59] width 15 height 7
click at [0, 0] on input"] "20" at bounding box center [0, 0] width 0 height 0
click at [18, 67] on label "22" at bounding box center [14, 68] width 15 height 7
click at [0, 0] on input"] "22" at bounding box center [0, 0] width 0 height 0
drag, startPoint x: 32, startPoint y: 85, endPoint x: 36, endPoint y: 90, distance: 6.1
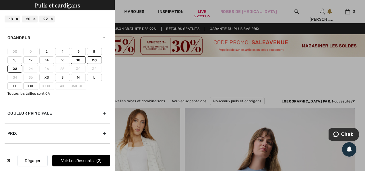
click at [32, 86] on label "Xxl" at bounding box center [30, 85] width 15 height 7
click at [0, 0] on input"] "Xxl" at bounding box center [0, 0] width 0 height 0
click at [74, 161] on button "Voir les resultats 11" at bounding box center [81, 160] width 58 height 11
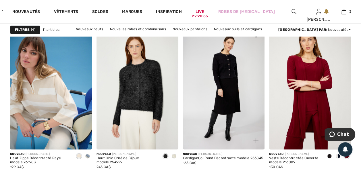
scroll to position [402, 0]
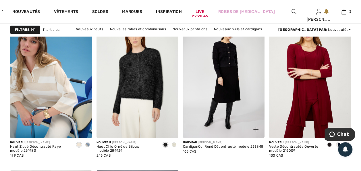
click at [226, 67] on img at bounding box center [224, 76] width 82 height 123
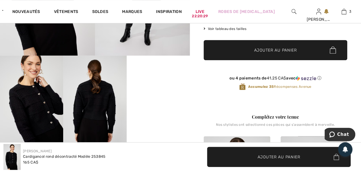
scroll to position [172, 0]
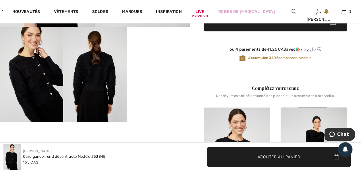
click at [169, 58] on video "Your browser does not support the video tag." at bounding box center [158, 43] width 63 height 32
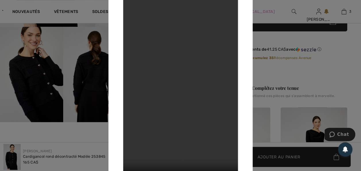
click at [107, 56] on div at bounding box center [180, 85] width 361 height 171
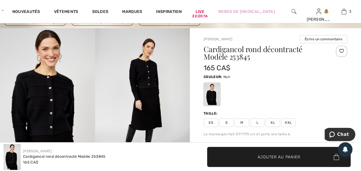
scroll to position [57, 0]
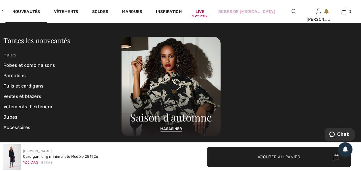
click at [11, 55] on link "Hauts" at bounding box center [62, 55] width 118 height 10
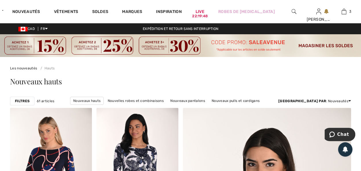
click at [20, 99] on strong "Filtres" at bounding box center [22, 100] width 15 height 5
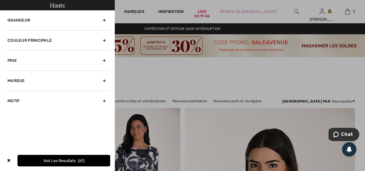
click at [105, 41] on div "Couleur Principale" at bounding box center [58, 40] width 106 height 20
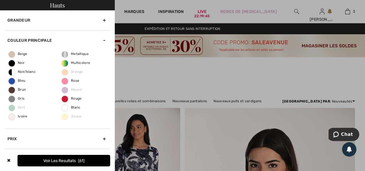
click at [103, 20] on div "Grandeur" at bounding box center [58, 20] width 106 height 20
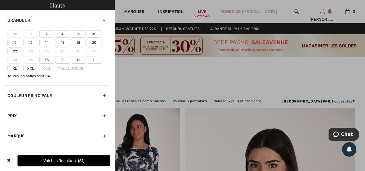
click at [79, 44] on label "18" at bounding box center [78, 42] width 15 height 7
click at [0, 0] on input"] "18" at bounding box center [0, 0] width 0 height 0
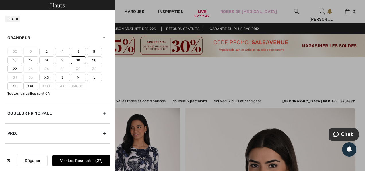
click at [96, 57] on label "20" at bounding box center [94, 59] width 15 height 7
click at [0, 0] on input"] "20" at bounding box center [0, 0] width 0 height 0
click at [13, 67] on label "22" at bounding box center [14, 68] width 15 height 7
click at [0, 0] on input"] "22" at bounding box center [0, 0] width 0 height 0
click at [28, 85] on label "Xxl" at bounding box center [30, 85] width 15 height 7
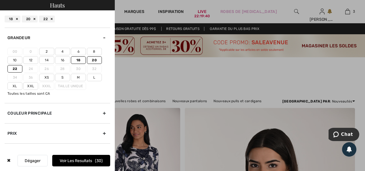
click at [0, 0] on input"] "Xxl" at bounding box center [0, 0] width 0 height 0
click at [70, 160] on button "Voir les resultats 46" at bounding box center [81, 160] width 58 height 11
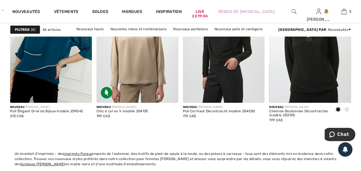
scroll to position [2126, 0]
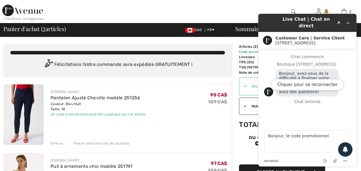
drag, startPoint x: 223, startPoint y: 7, endPoint x: 244, endPoint y: 11, distance: 21.4
click at [223, 7] on div at bounding box center [135, 11] width 181 height 23
